Goal: Transaction & Acquisition: Purchase product/service

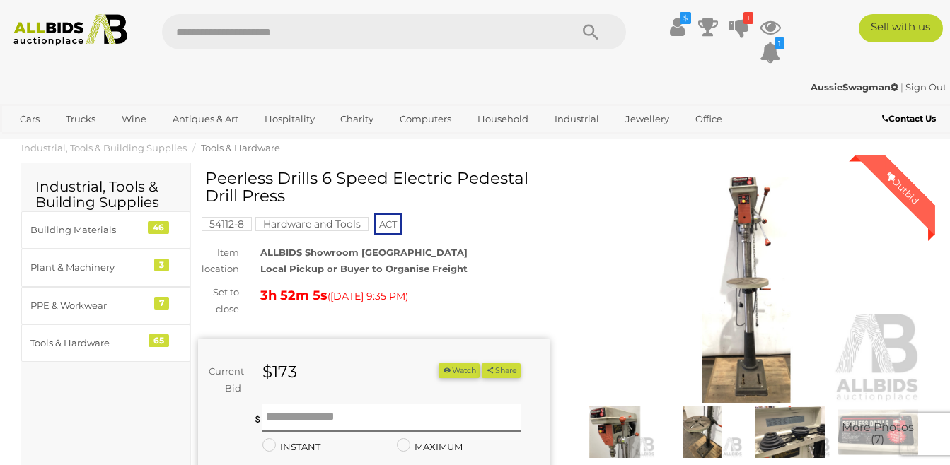
drag, startPoint x: 206, startPoint y: 176, endPoint x: 439, endPoint y: 172, distance: 233.4
click at [439, 172] on h1 "Peerless Drills 6 Speed Electric Pedestal Drill Press" at bounding box center [375, 188] width 341 height 36
drag, startPoint x: 308, startPoint y: 197, endPoint x: 203, endPoint y: 183, distance: 105.5
click at [203, 183] on div "Peerless Drills 6 Speed Electric Pedestal Drill Press 54112-8 Hardware and Tool…" at bounding box center [373, 409] width 351 height 479
click at [792, 417] on img at bounding box center [789, 433] width 81 height 52
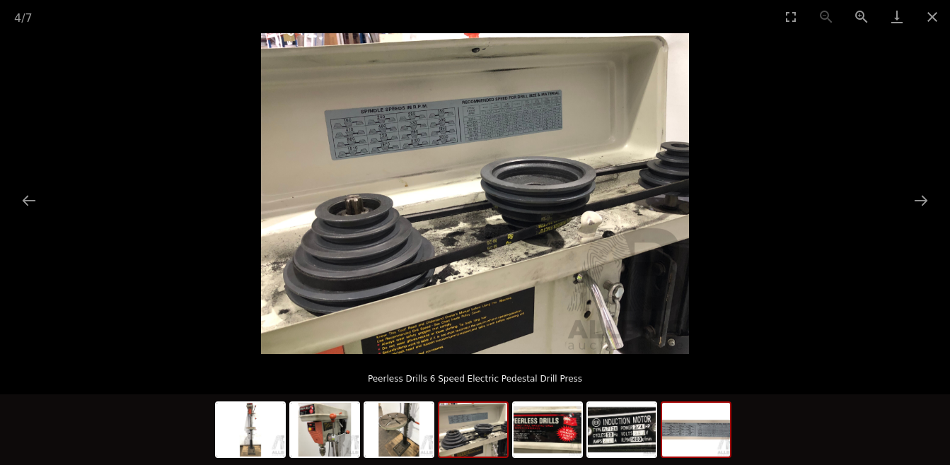
click at [679, 425] on img at bounding box center [696, 430] width 68 height 54
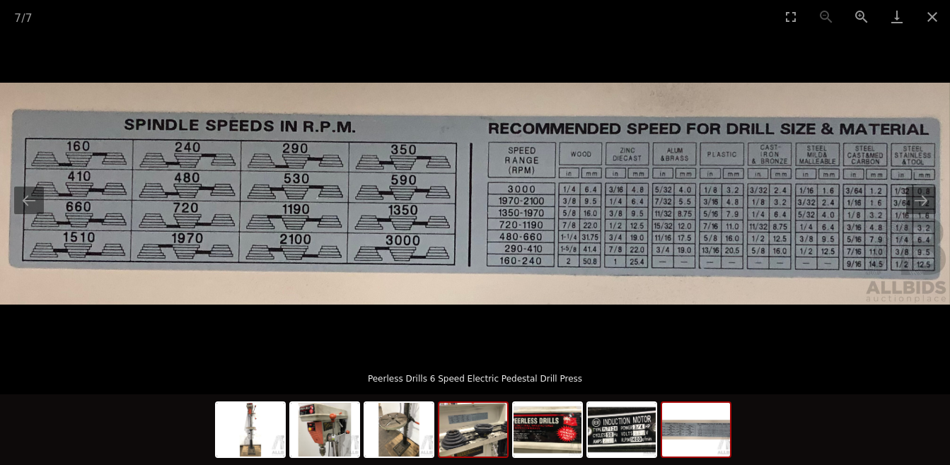
click at [481, 441] on img at bounding box center [473, 430] width 68 height 54
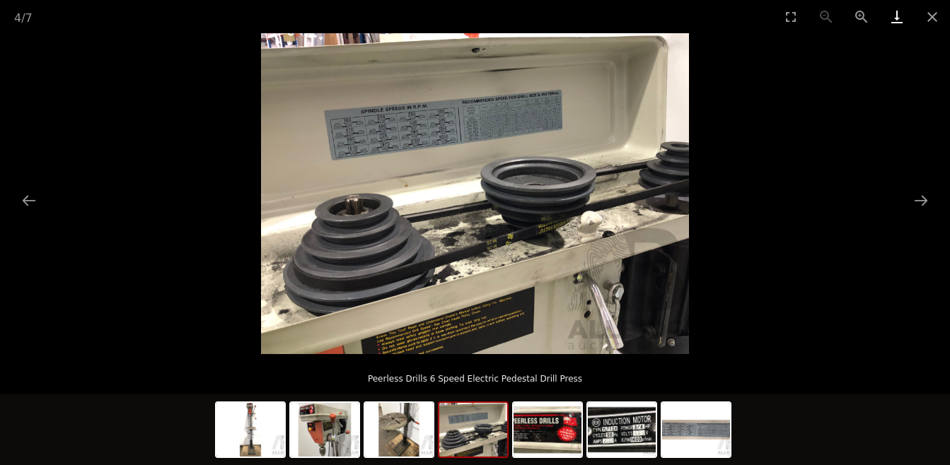
drag, startPoint x: 931, startPoint y: 18, endPoint x: 911, endPoint y: 28, distance: 21.8
click at [931, 19] on button "Close gallery" at bounding box center [931, 16] width 35 height 33
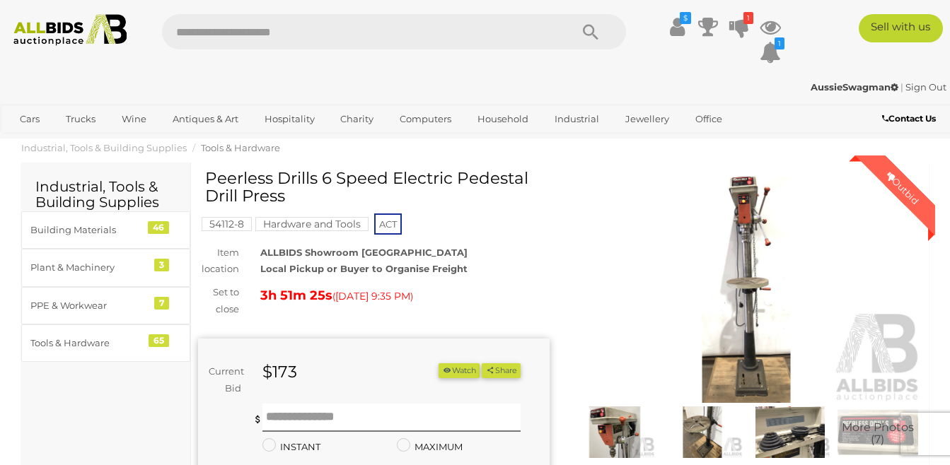
click at [750, 291] on img at bounding box center [746, 290] width 351 height 226
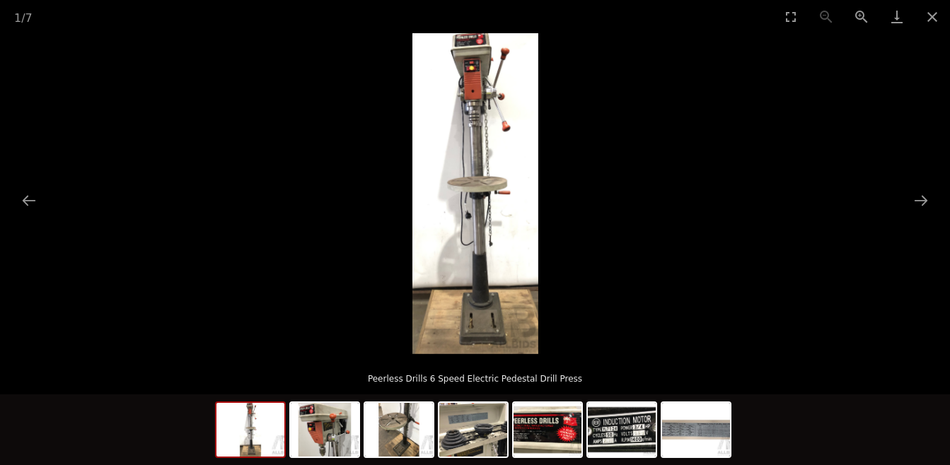
click at [491, 235] on img at bounding box center [475, 193] width 126 height 321
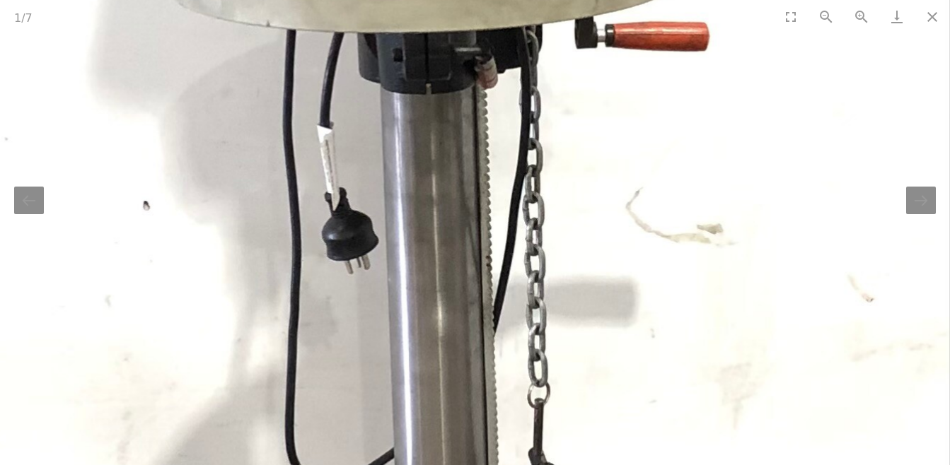
drag, startPoint x: 460, startPoint y: 69, endPoint x: 458, endPoint y: 84, distance: 14.9
click at [458, 84] on img at bounding box center [409, 45] width 1077 height 2752
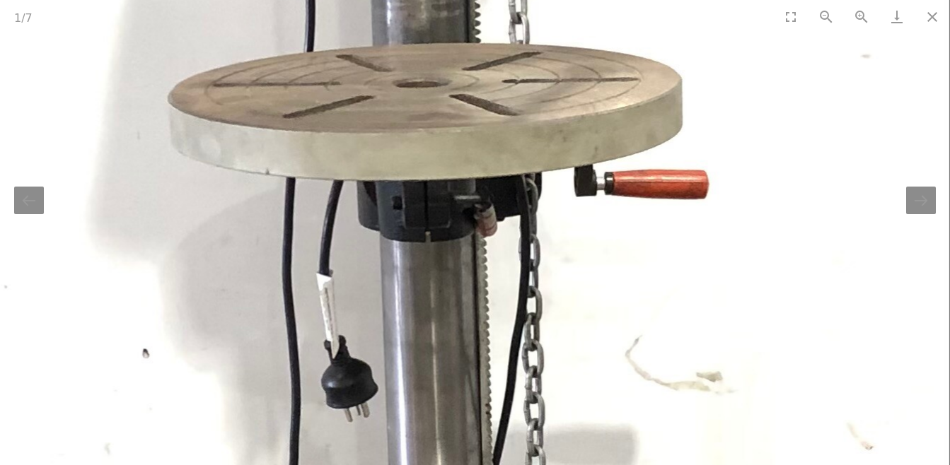
drag, startPoint x: 440, startPoint y: 86, endPoint x: 436, endPoint y: 234, distance: 147.9
click at [436, 234] on img at bounding box center [408, 193] width 1077 height 2752
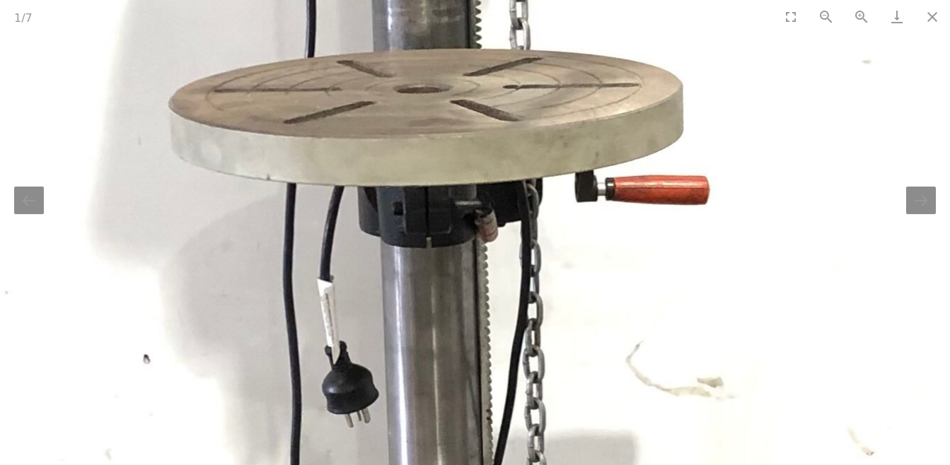
click at [408, 117] on img at bounding box center [409, 199] width 1077 height 2752
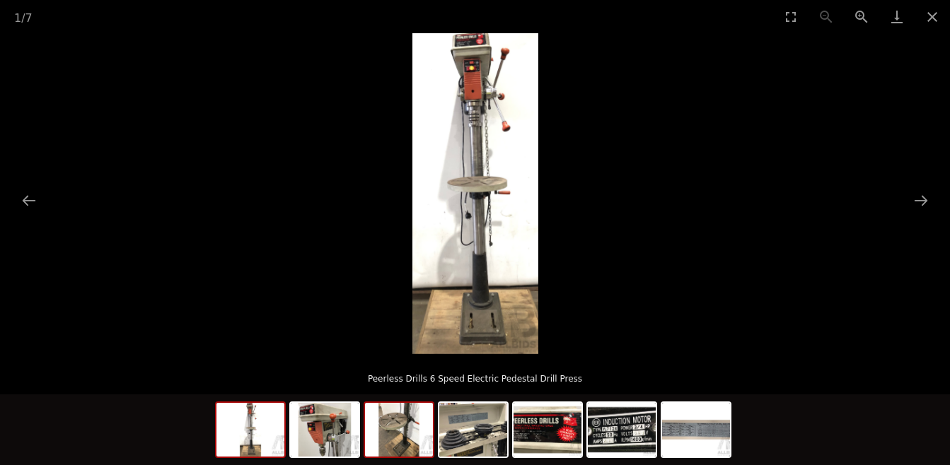
click at [401, 433] on img at bounding box center [399, 430] width 68 height 54
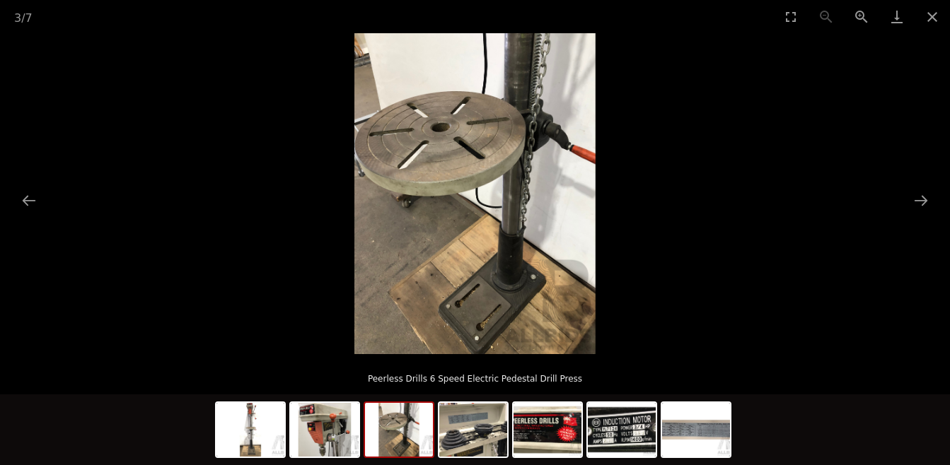
click at [469, 160] on img at bounding box center [474, 193] width 241 height 321
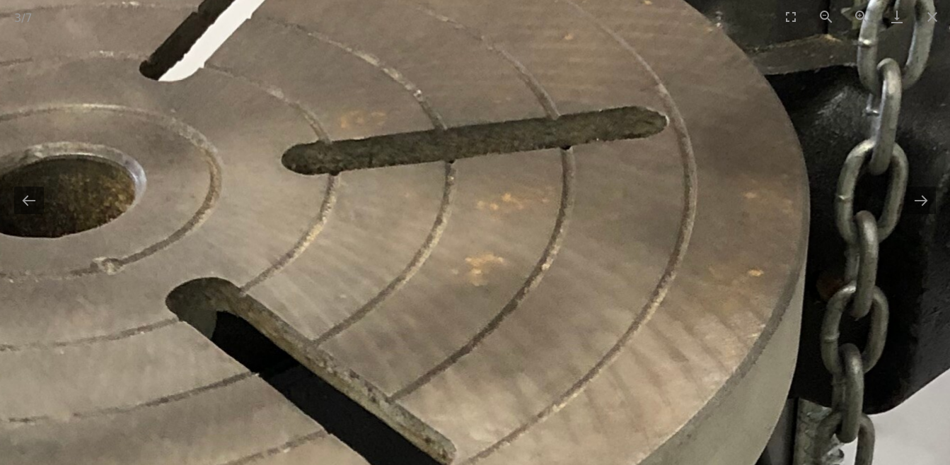
drag, startPoint x: 325, startPoint y: 201, endPoint x: 166, endPoint y: 363, distance: 227.5
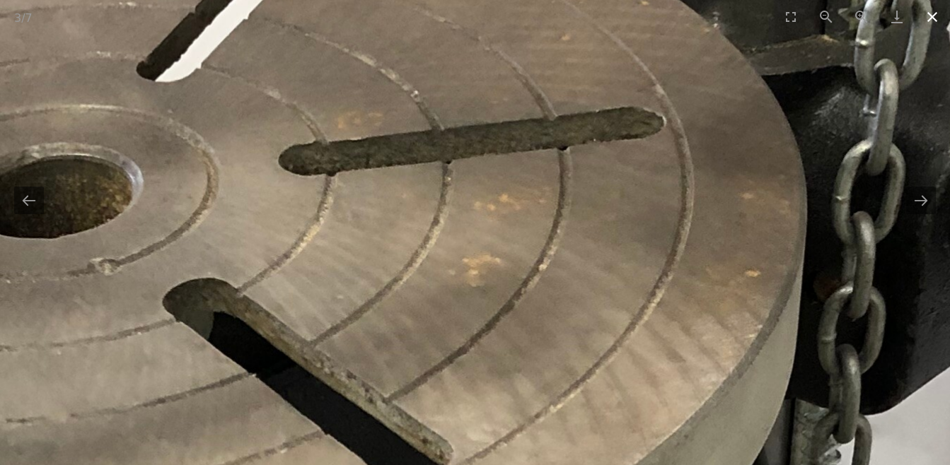
click at [930, 13] on button "Close gallery" at bounding box center [931, 16] width 35 height 33
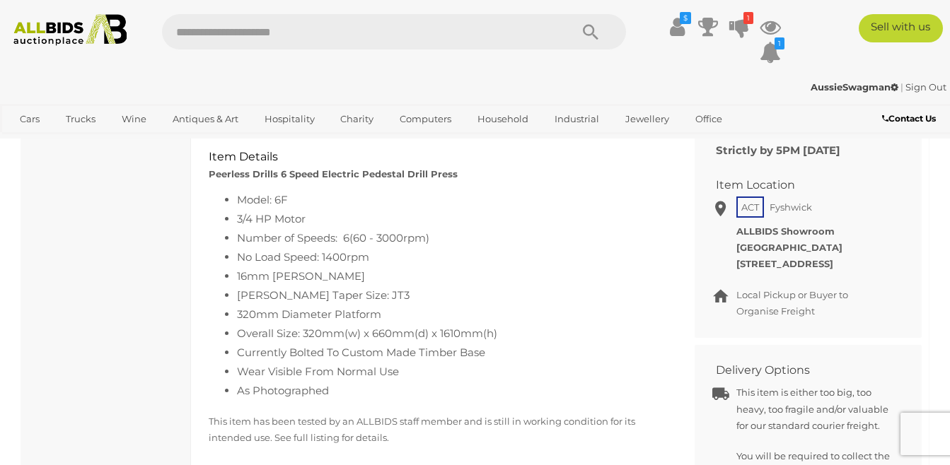
scroll to position [424, 0]
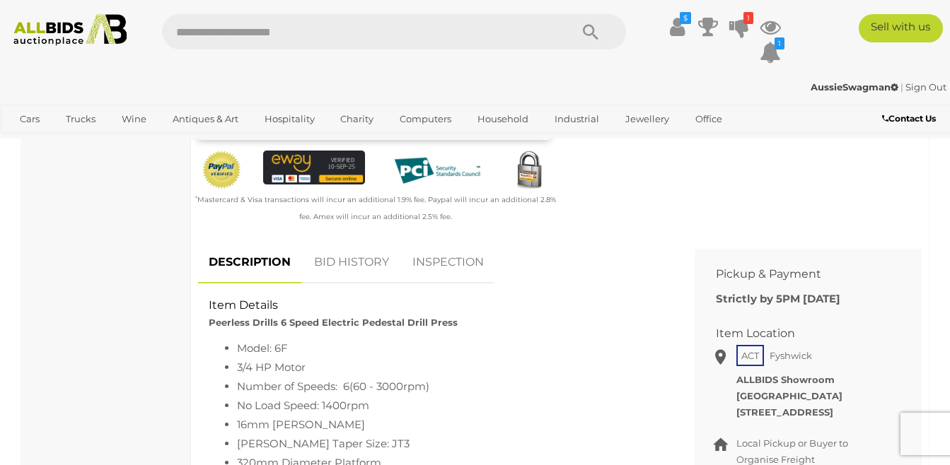
click at [366, 257] on link "BID HISTORY" at bounding box center [351, 263] width 96 height 42
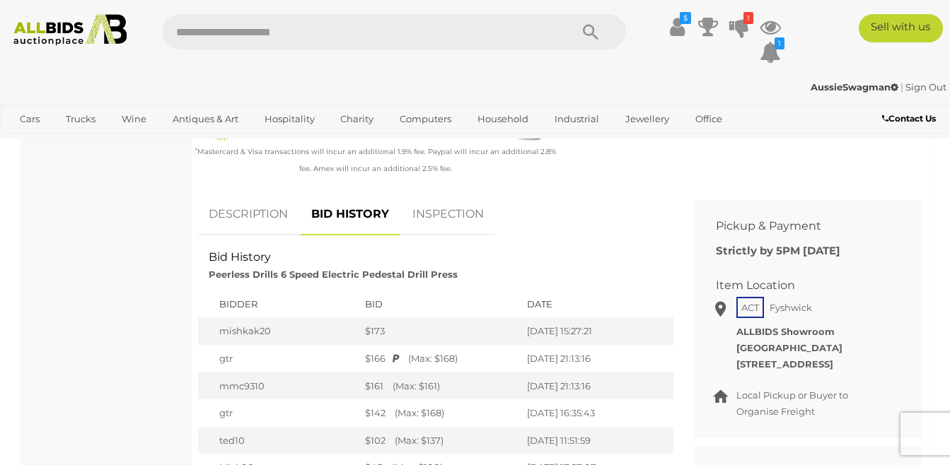
scroll to position [495, 0]
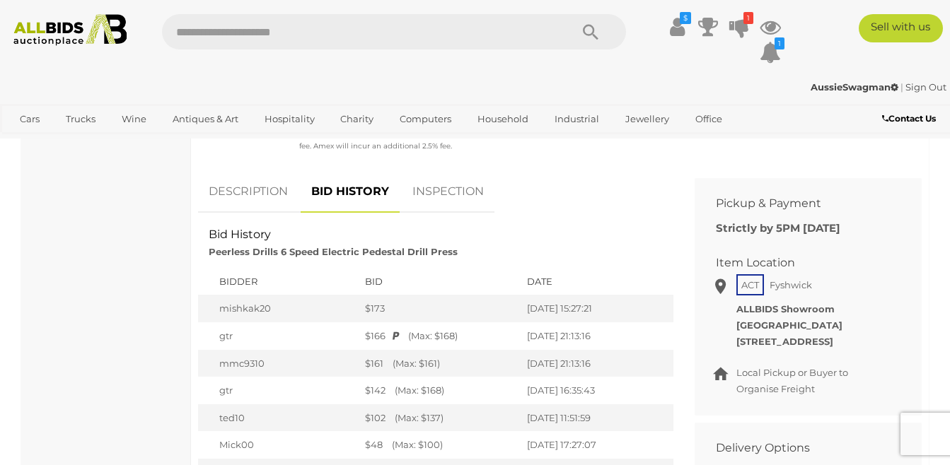
drag, startPoint x: 373, startPoint y: 308, endPoint x: 315, endPoint y: 301, distance: 58.3
click at [315, 301] on tr "mishkak20 $173 [DATE] 15:27:21" at bounding box center [435, 309] width 475 height 28
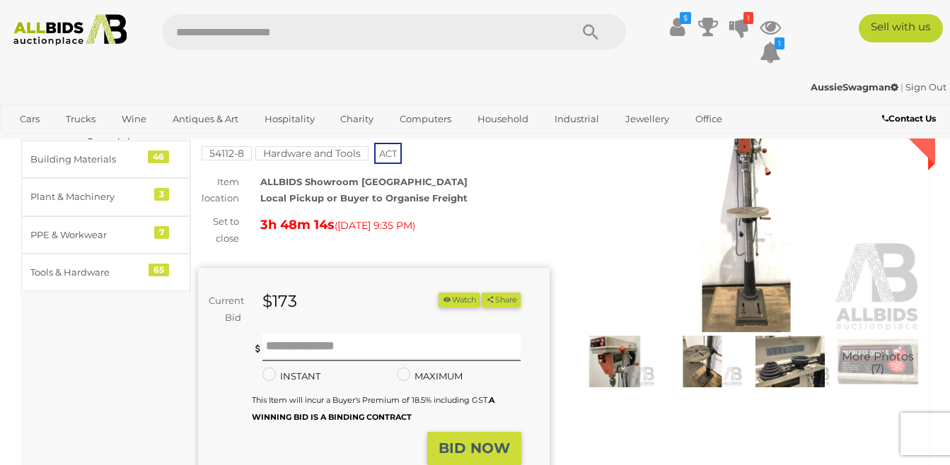
scroll to position [0, 0]
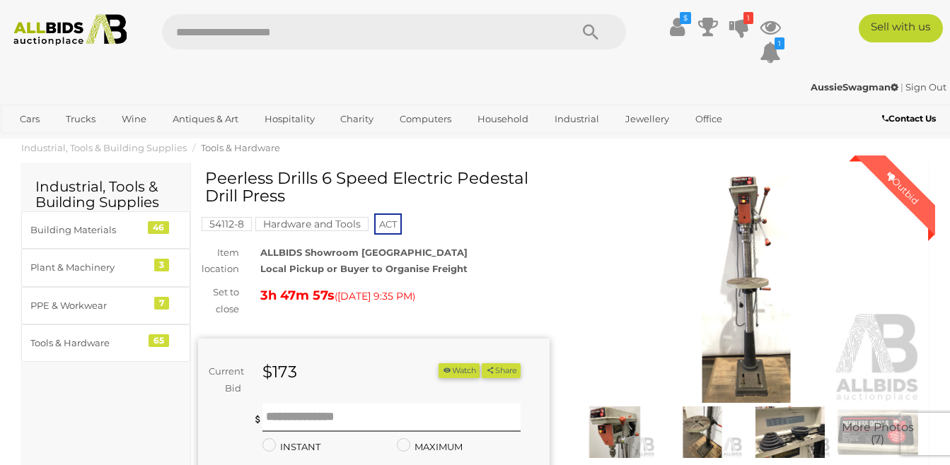
click at [324, 180] on h1 "Peerless Drills 6 Speed Electric Pedestal Drill Press" at bounding box center [375, 188] width 341 height 36
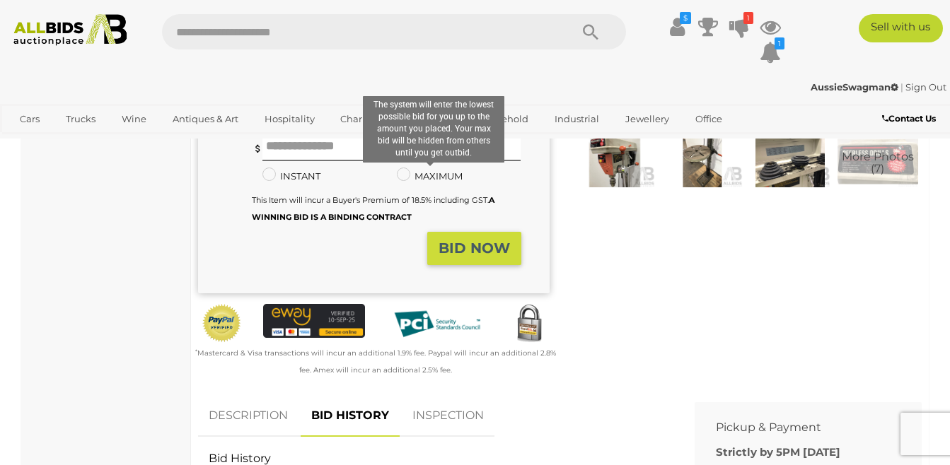
scroll to position [141, 0]
